Goal: Task Accomplishment & Management: Manage account settings

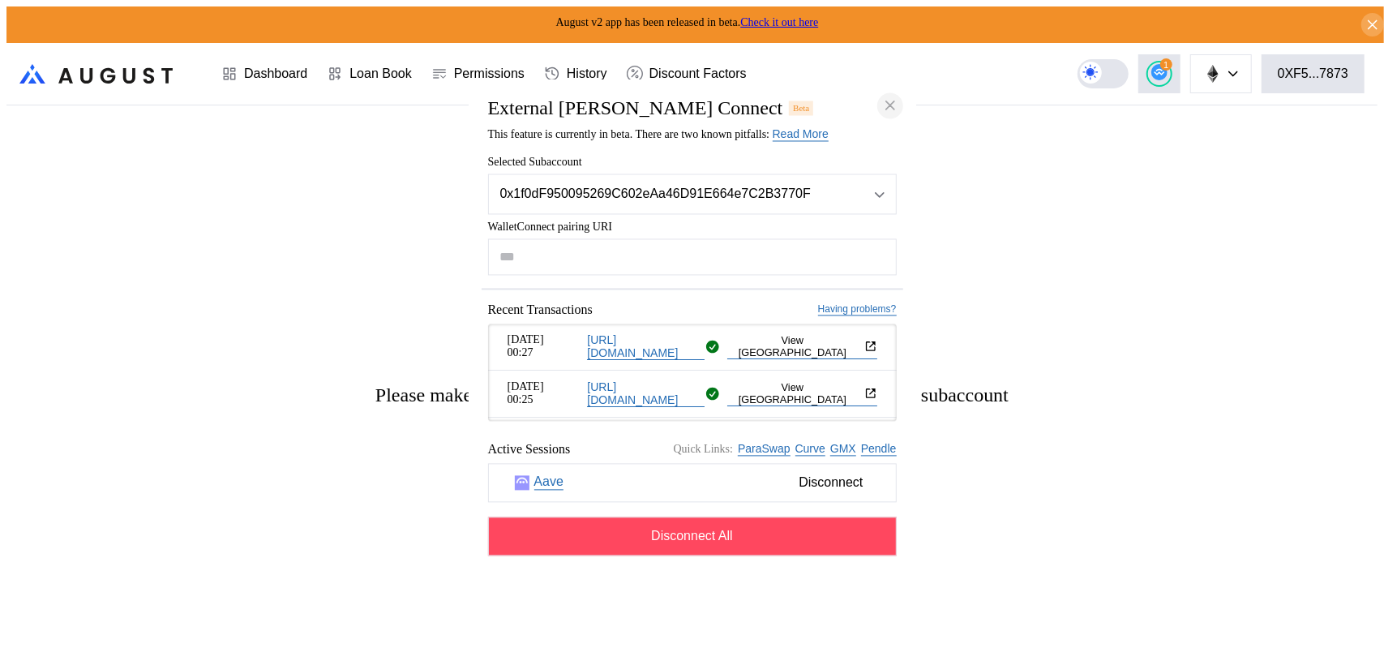
click at [892, 97] on icon "close modal" at bounding box center [890, 105] width 16 height 17
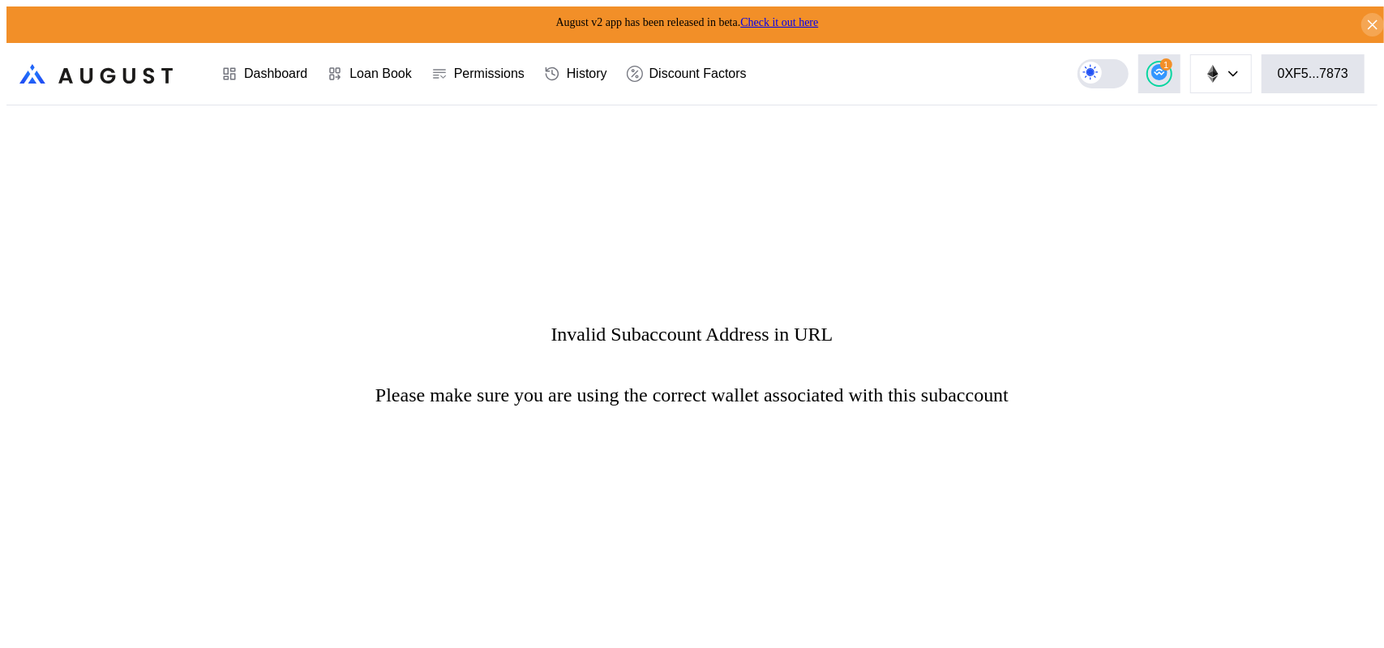
click at [841, 375] on div "Invalid Subaccount Address in URL Please make sure you are using the correct wa…" at bounding box center [691, 364] width 1371 height 518
click at [255, 68] on div "Dashboard" at bounding box center [275, 73] width 63 height 15
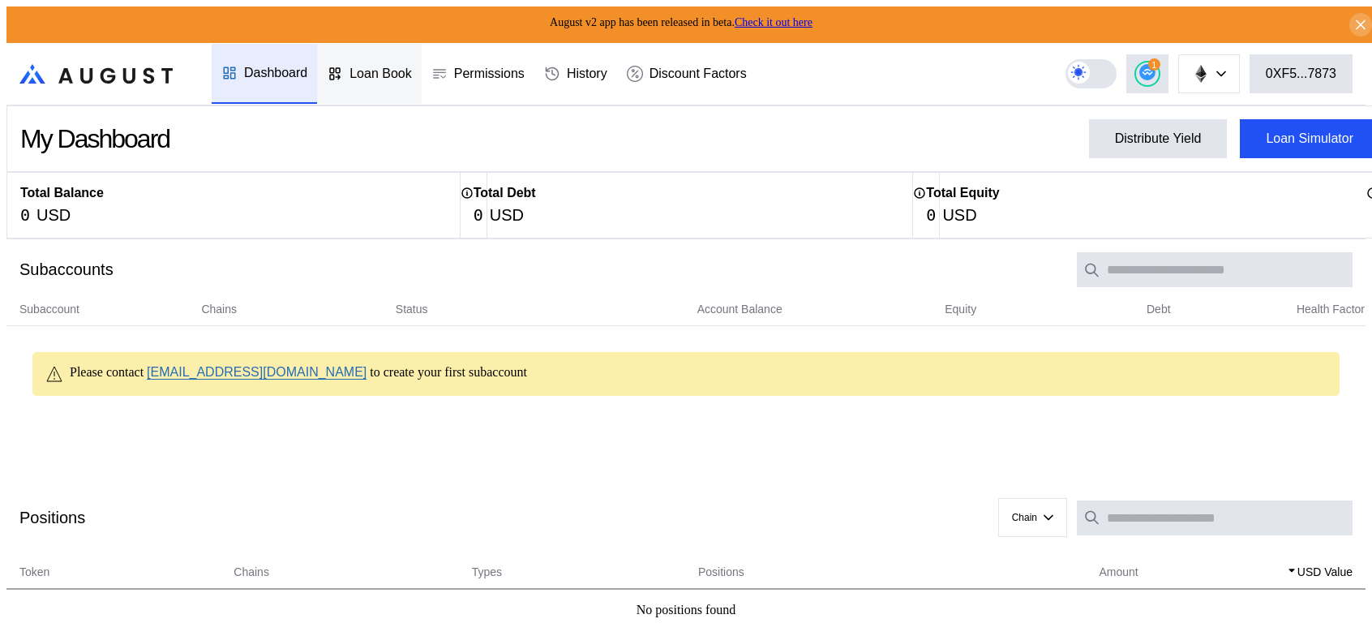
click at [352, 66] on div "Loan Book" at bounding box center [380, 73] width 62 height 15
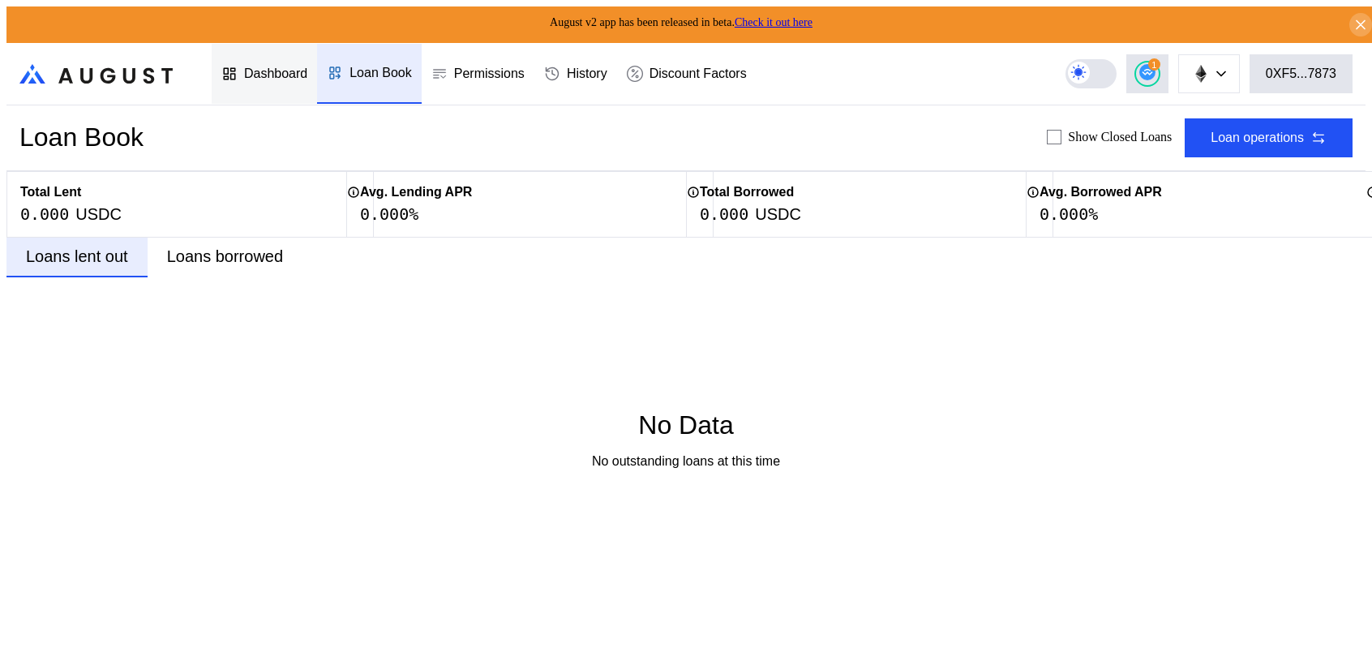
click at [269, 67] on div "Dashboard" at bounding box center [275, 73] width 63 height 15
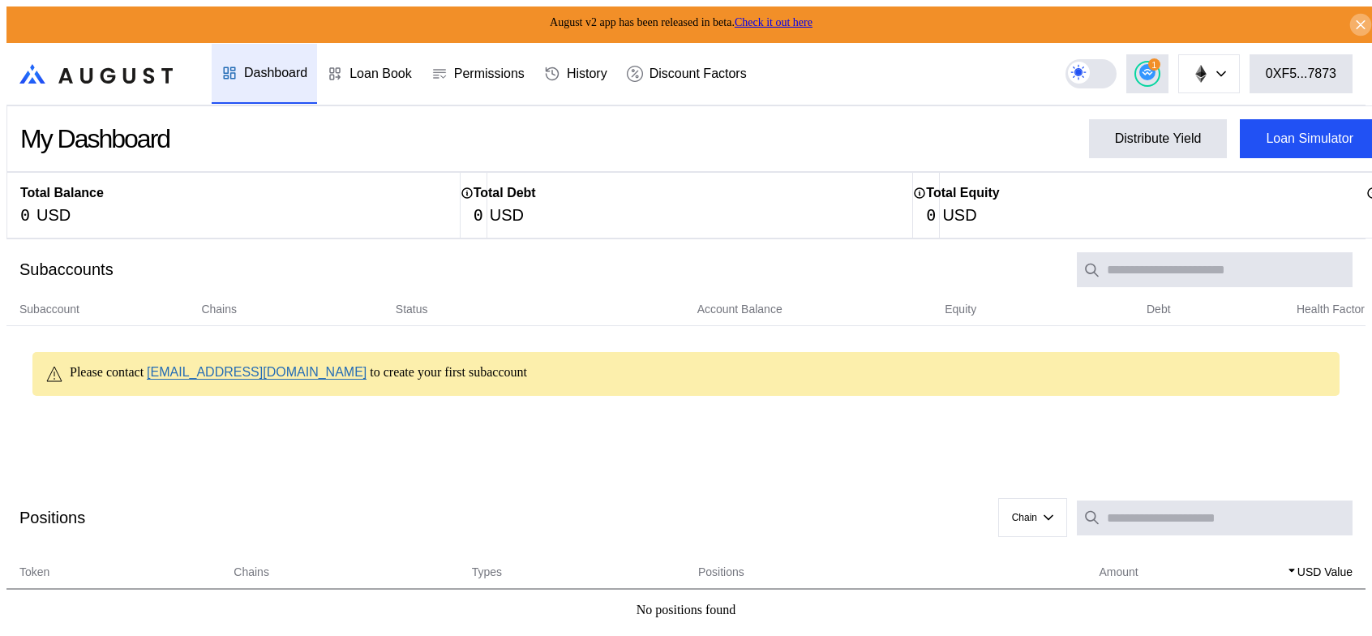
click at [1355, 18] on icon at bounding box center [1360, 25] width 15 height 16
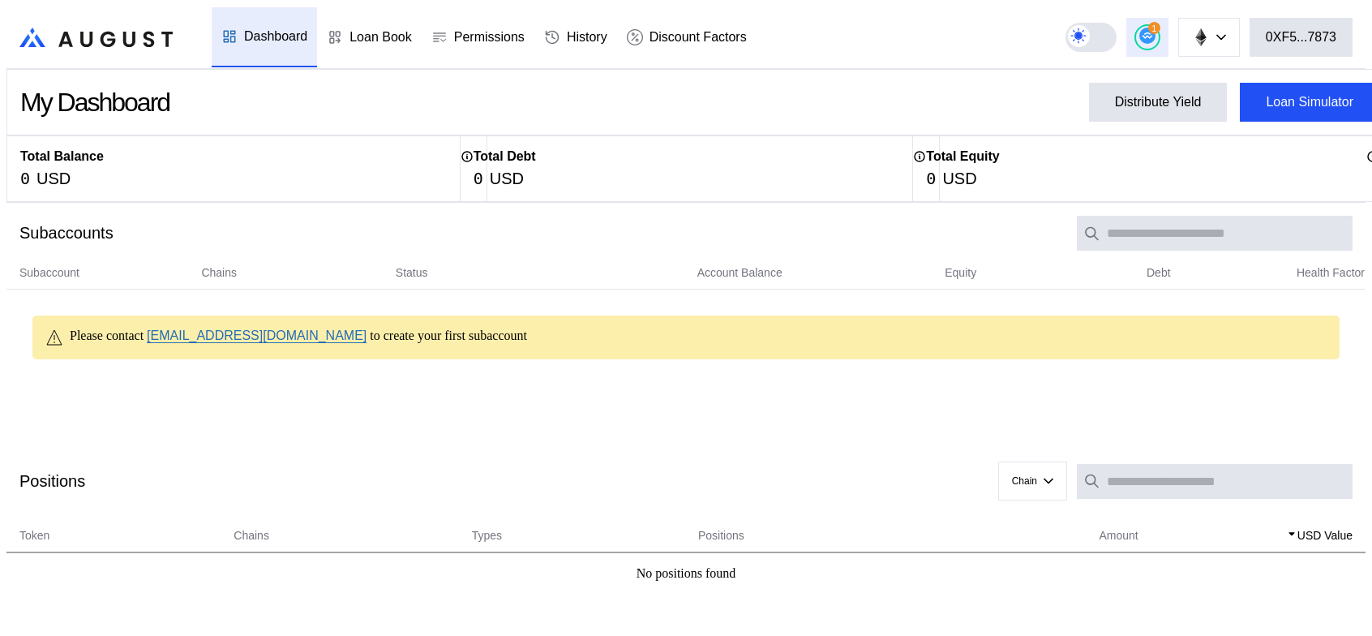
click at [1155, 28] on circle at bounding box center [1147, 36] width 16 height 16
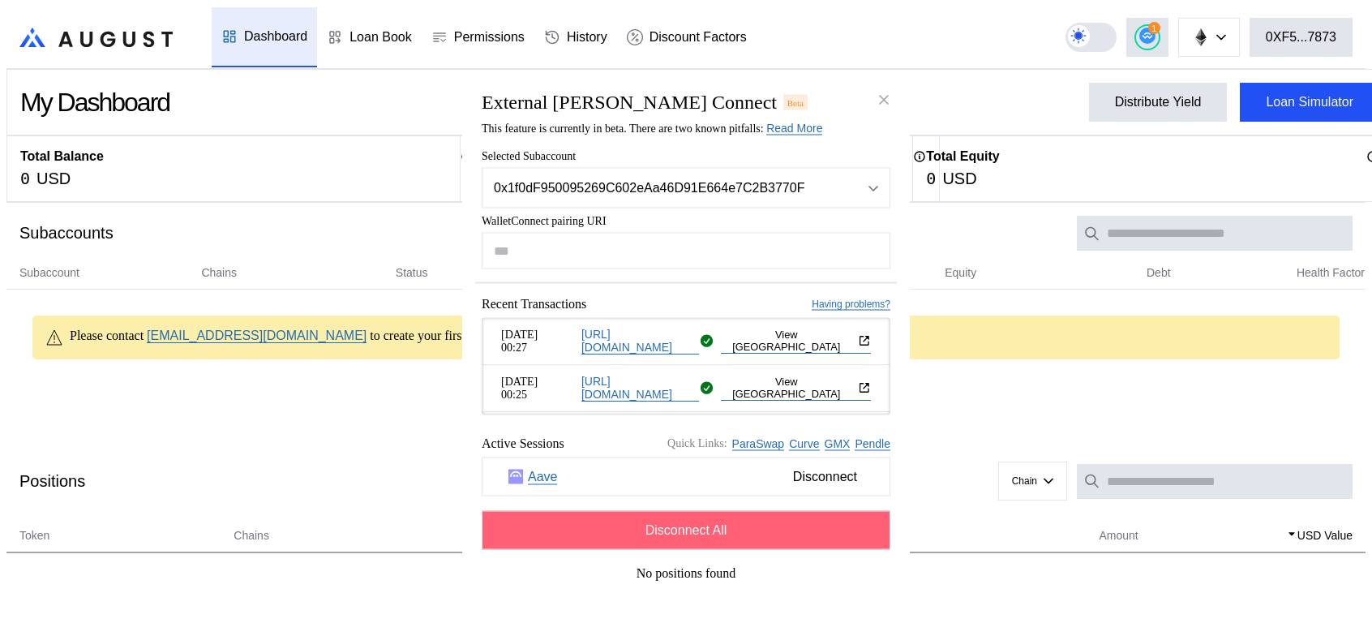
click at [724, 538] on span "Disconnect All" at bounding box center [686, 530] width 82 height 15
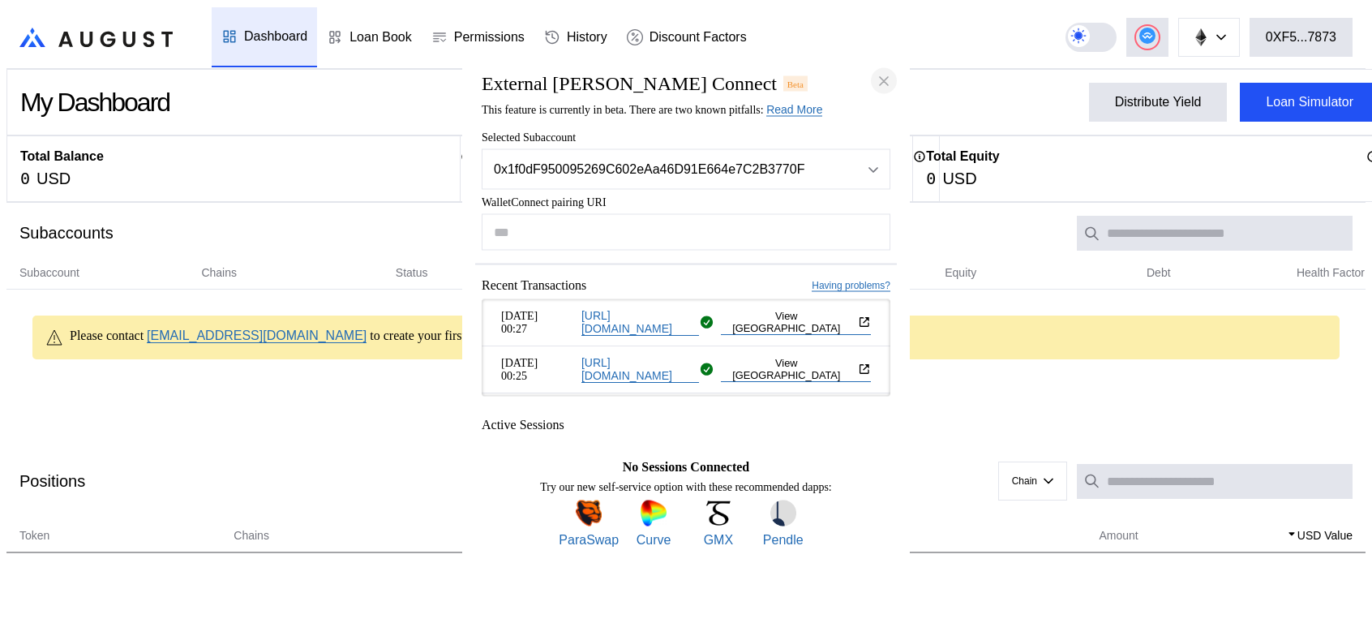
click at [884, 77] on icon "close modal" at bounding box center [884, 81] width 8 height 8
